Goal: Task Accomplishment & Management: Manage account settings

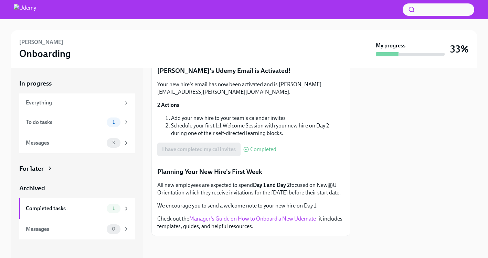
scroll to position [147, 0]
click at [67, 122] on div "To do tasks" at bounding box center [65, 123] width 78 height 8
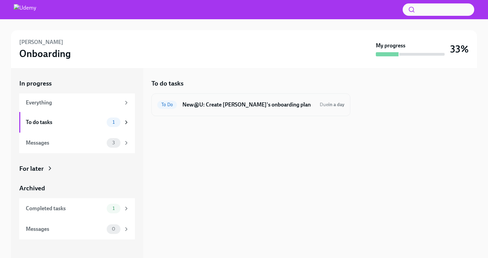
click at [293, 106] on h6 "New@U: Create [PERSON_NAME]'s onboarding plan" at bounding box center [248, 105] width 132 height 8
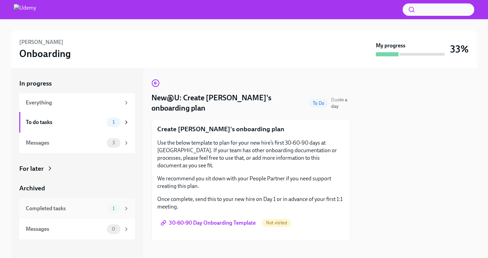
click at [76, 207] on div "Completed tasks" at bounding box center [65, 209] width 78 height 8
